Goal: Task Accomplishment & Management: Complete application form

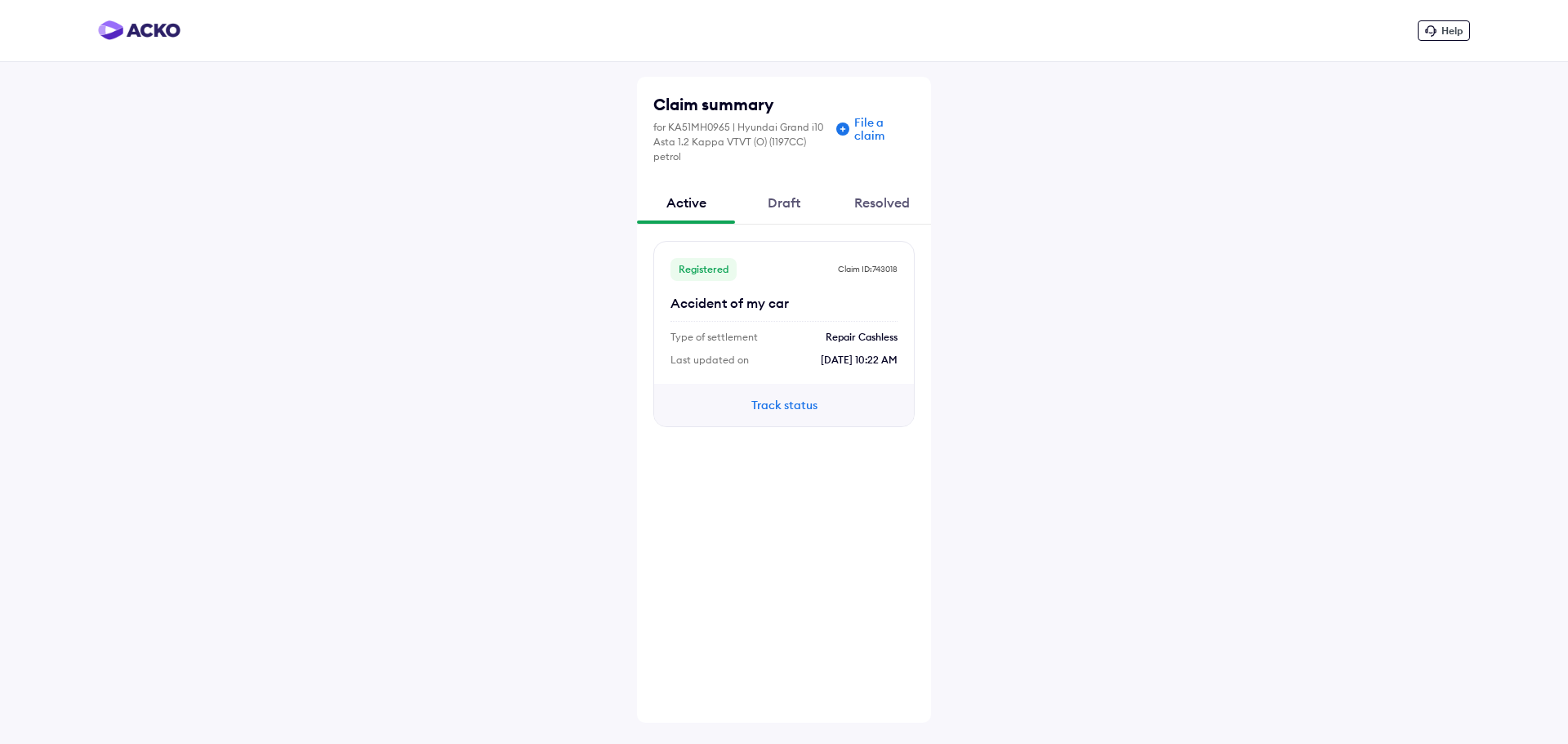
click at [786, 208] on div "Draft" at bounding box center [784, 203] width 98 height 44
click at [904, 207] on div "Resolved" at bounding box center [882, 203] width 98 height 44
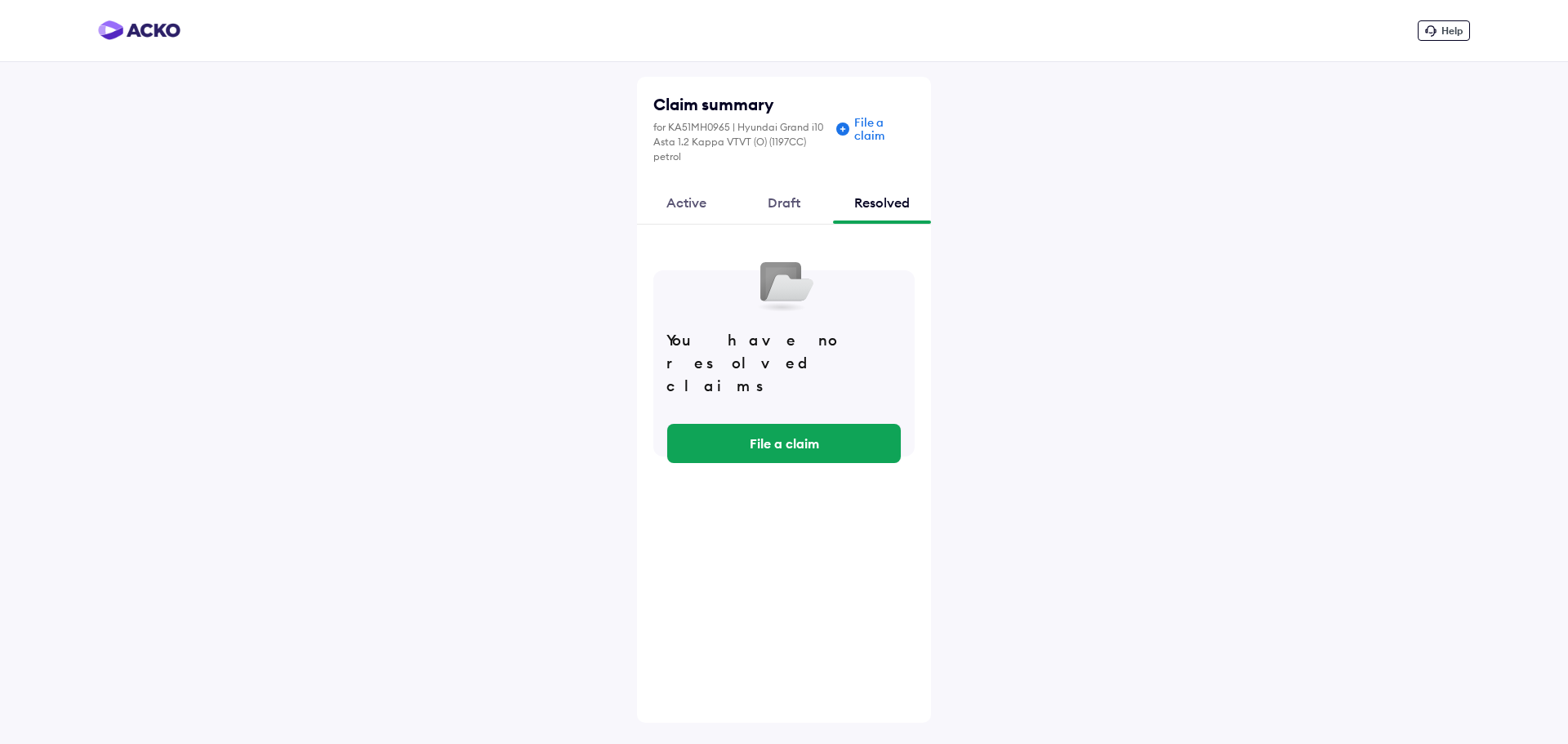
click at [787, 211] on div "Draft" at bounding box center [784, 203] width 98 height 44
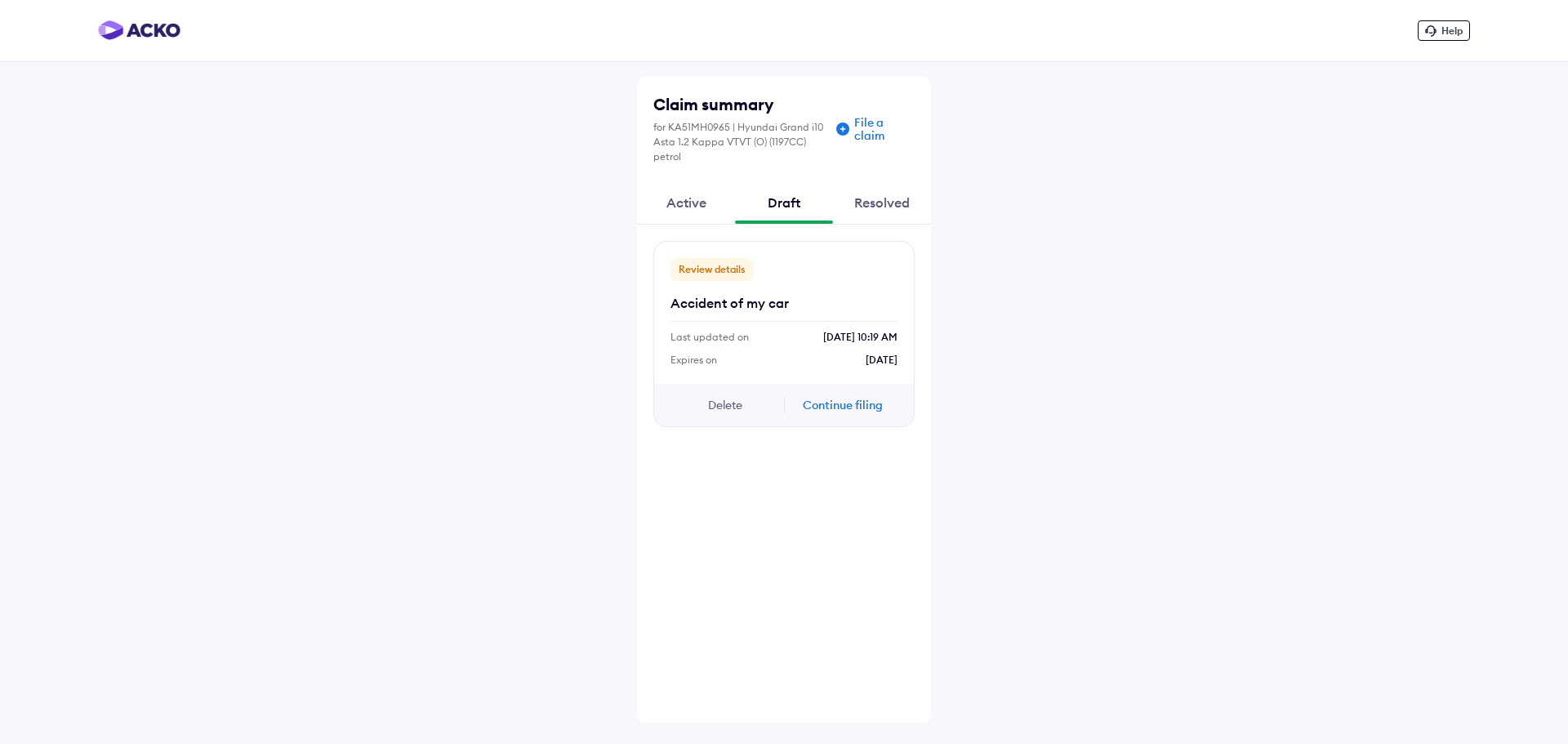
click at [688, 206] on div "Active" at bounding box center [686, 203] width 98 height 44
click at [780, 407] on button "Track status" at bounding box center [784, 405] width 98 height 18
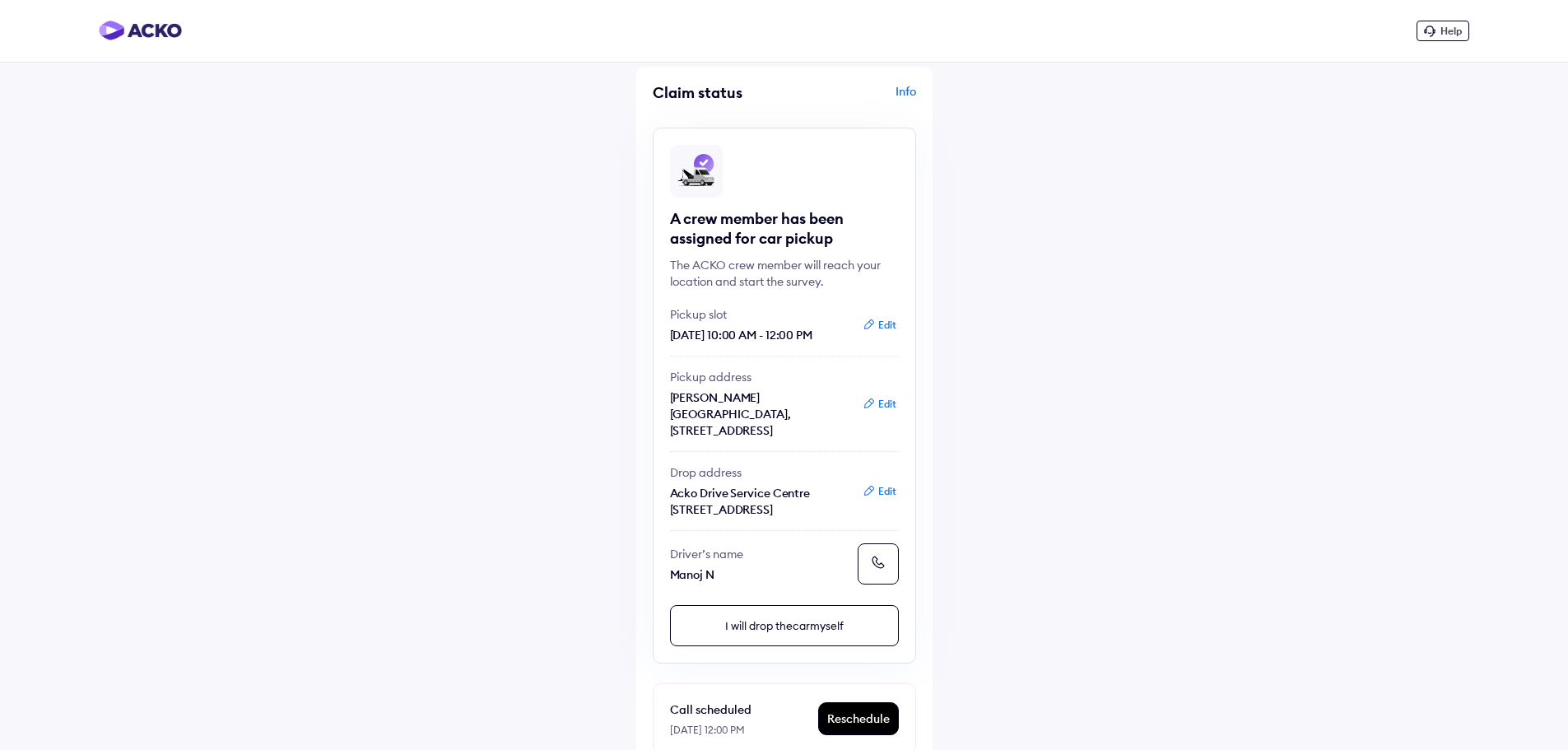
click at [874, 325] on icon at bounding box center [869, 324] width 13 height 13
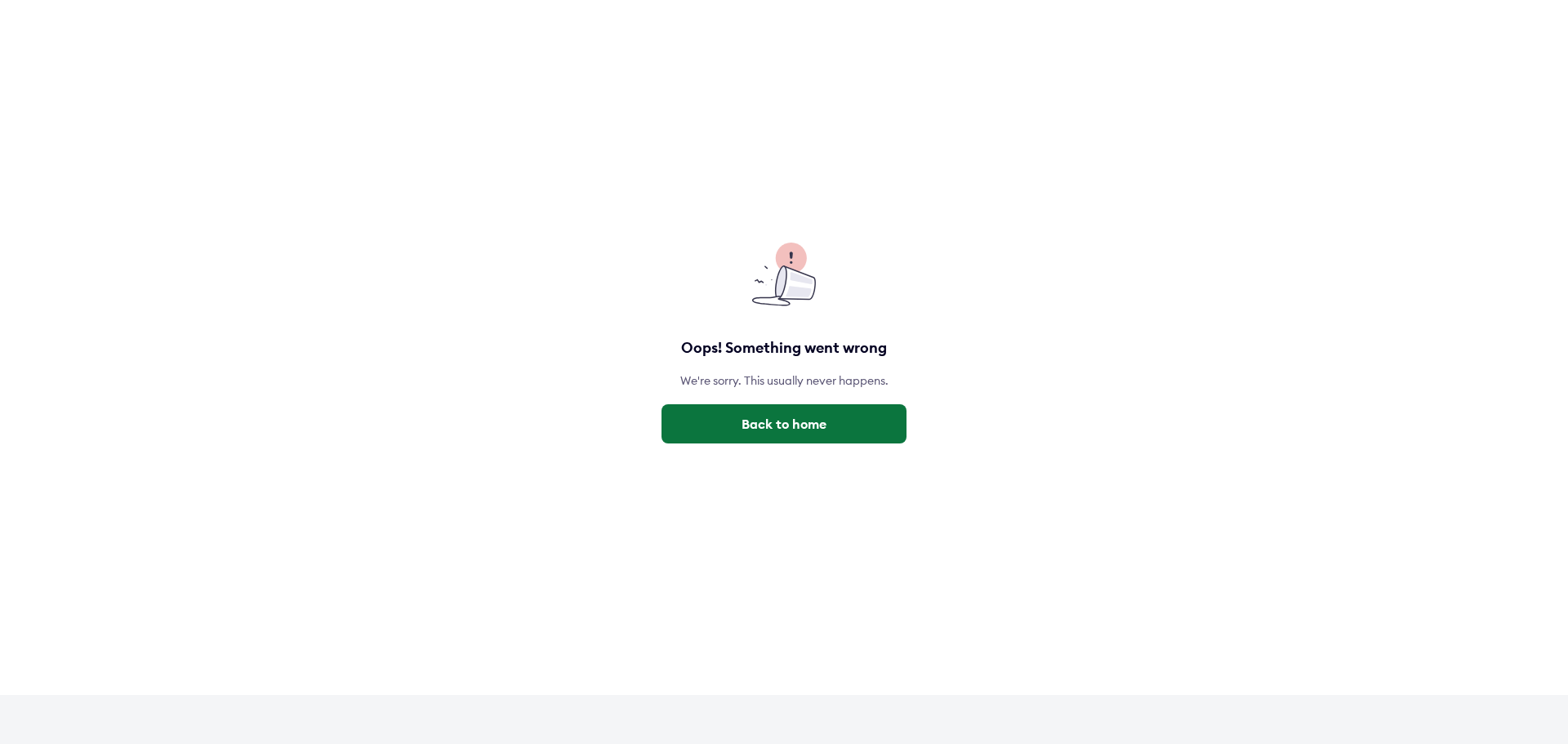
click at [764, 425] on button "Back to home" at bounding box center [784, 424] width 245 height 39
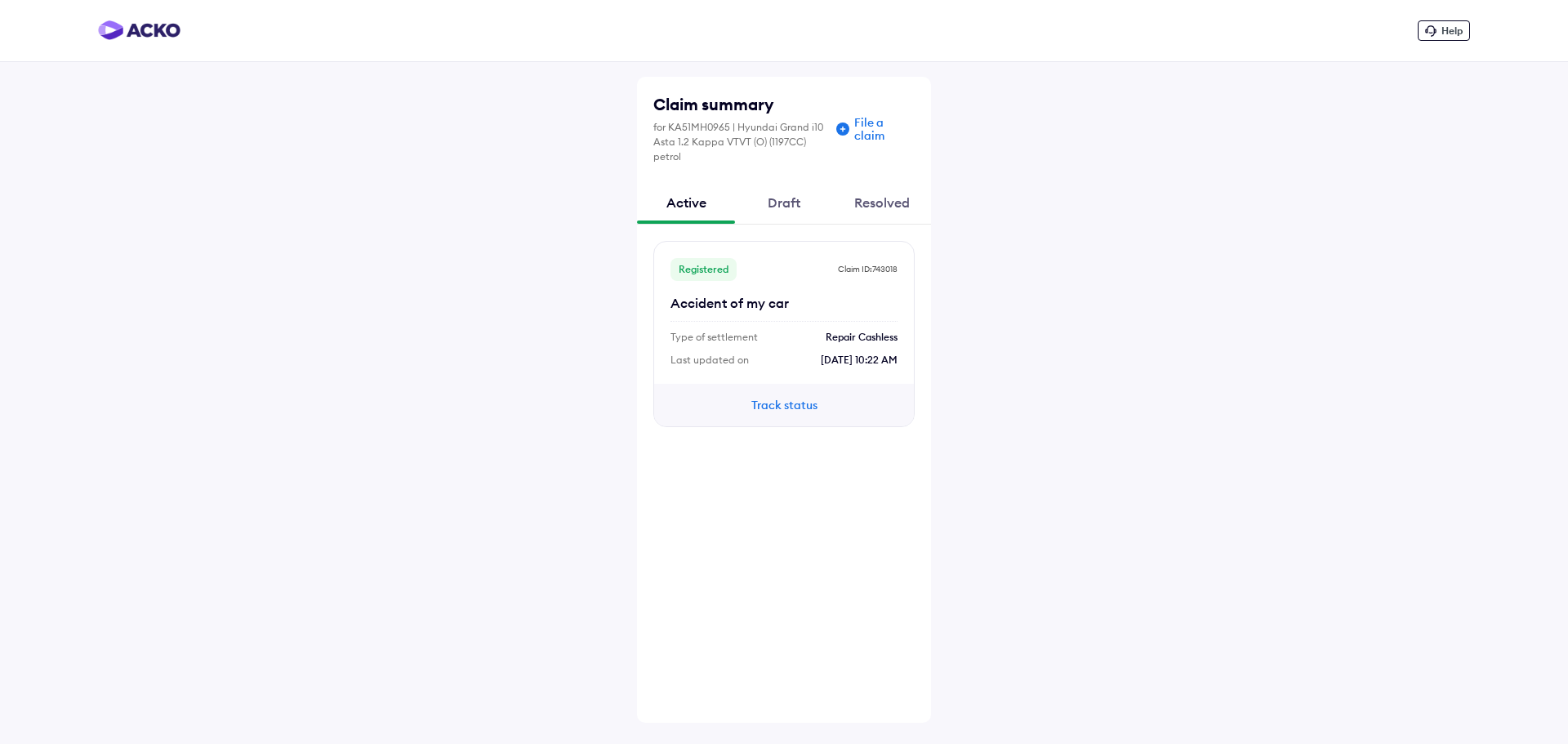
click at [780, 204] on div "Draft" at bounding box center [784, 203] width 98 height 44
click at [856, 405] on button "Continue filing" at bounding box center [843, 405] width 98 height 18
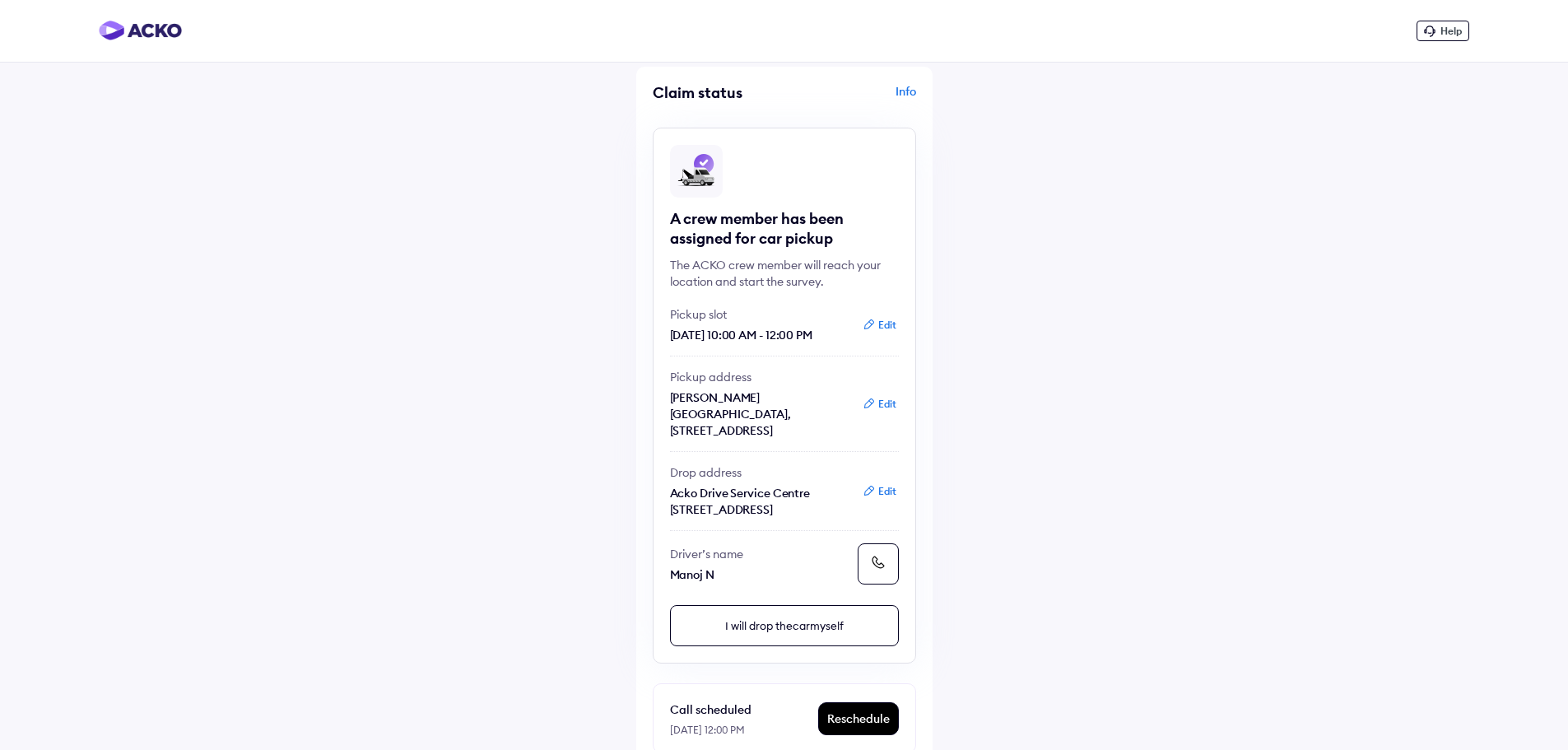
click at [903, 93] on div "Info" at bounding box center [852, 99] width 127 height 31
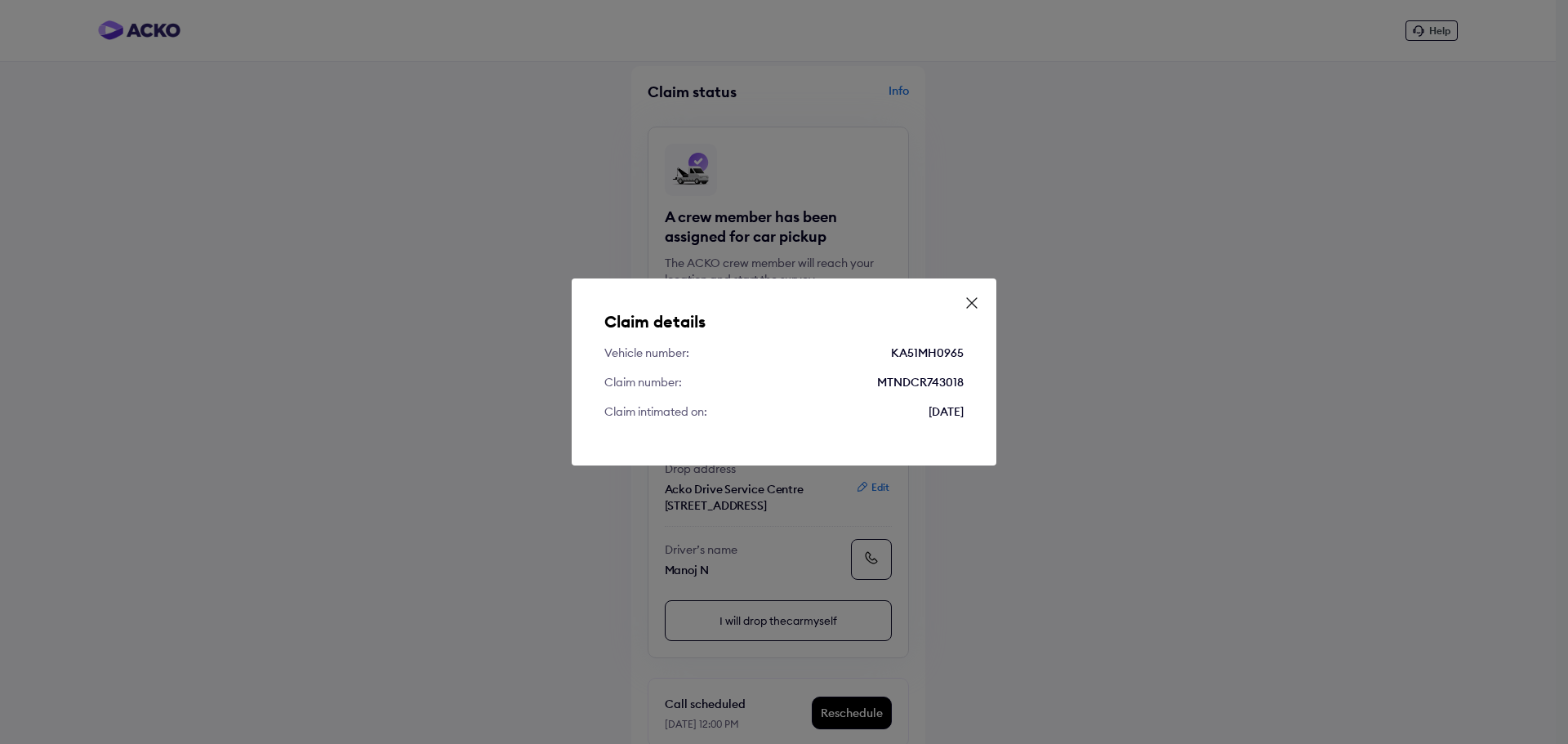
click at [972, 303] on icon at bounding box center [972, 303] width 16 height 16
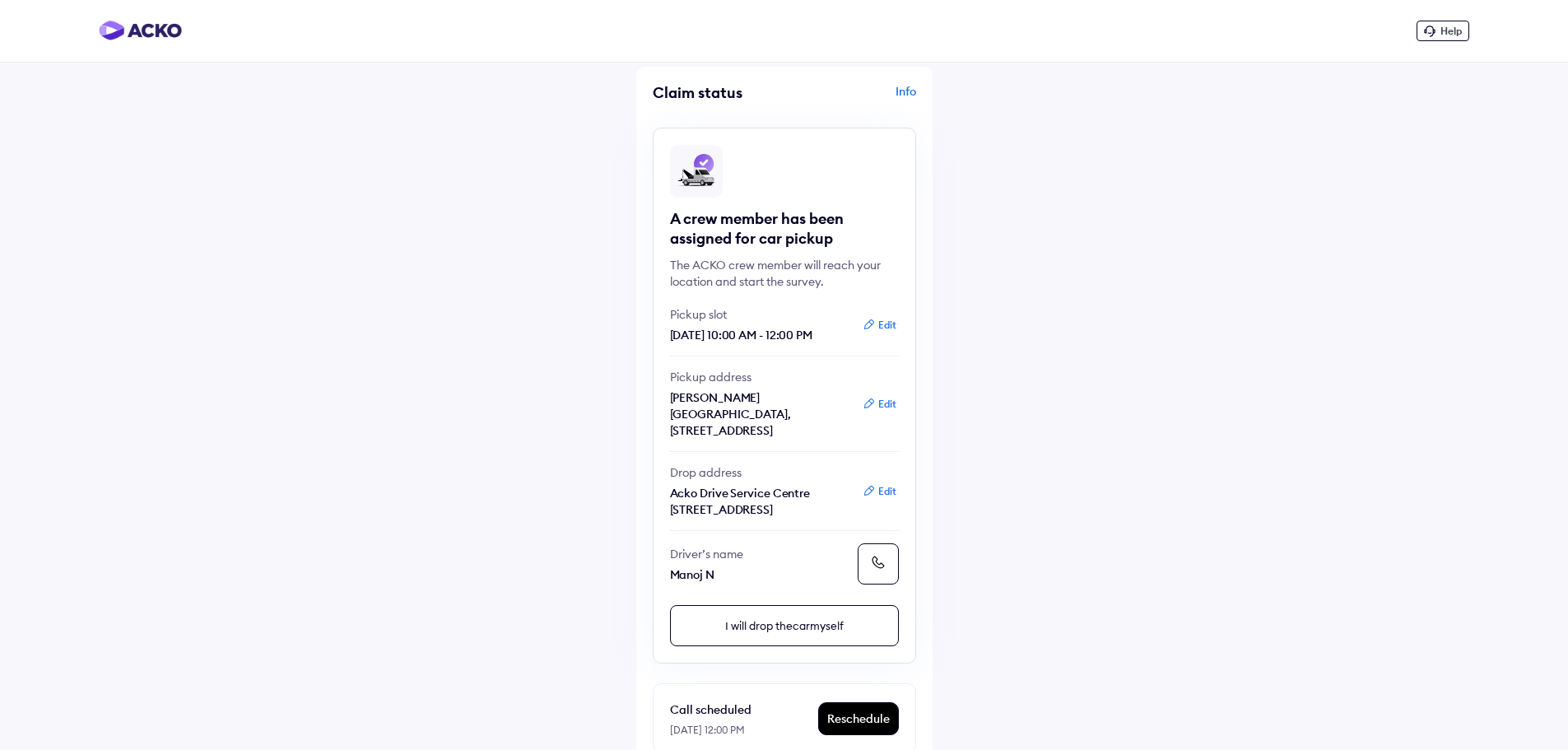
click at [881, 324] on button "Edit" at bounding box center [879, 325] width 44 height 16
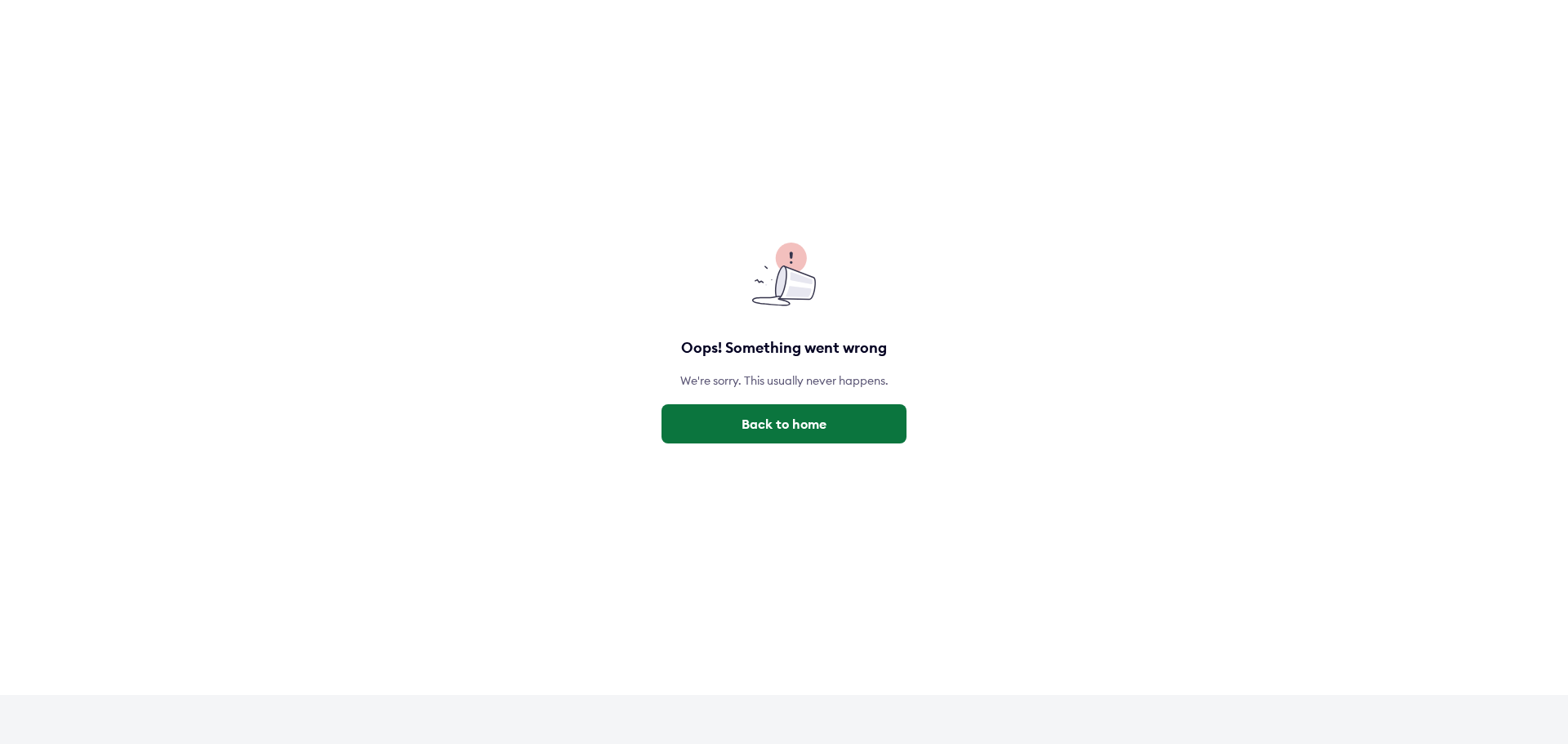
click at [743, 420] on button "Back to home" at bounding box center [784, 424] width 245 height 39
